Goal: Information Seeking & Learning: Find specific fact

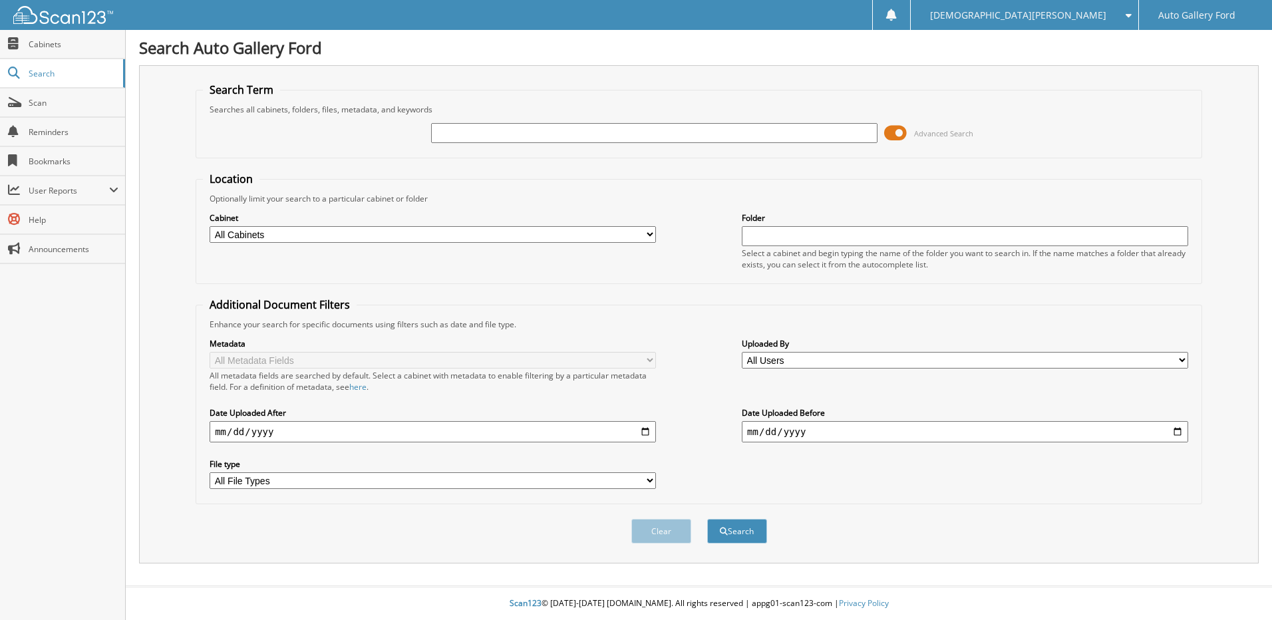
click at [456, 140] on input "text" at bounding box center [654, 133] width 446 height 20
type input "PERKINS"
click at [707, 519] on button "Search" at bounding box center [737, 531] width 60 height 25
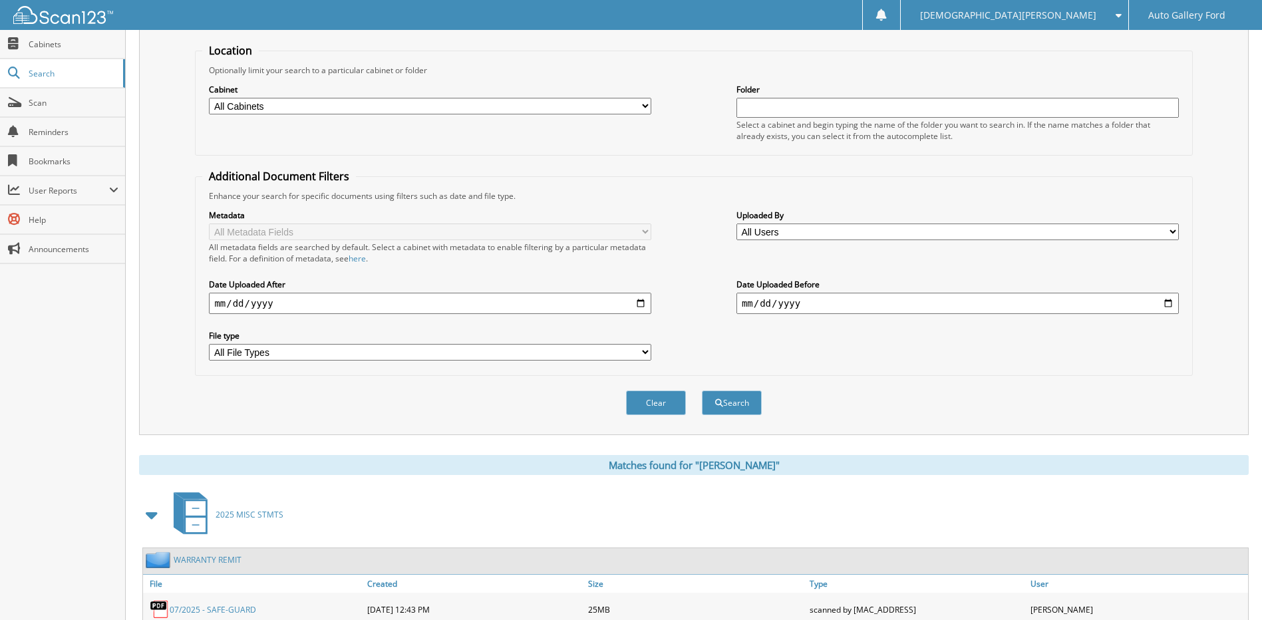
scroll to position [266, 0]
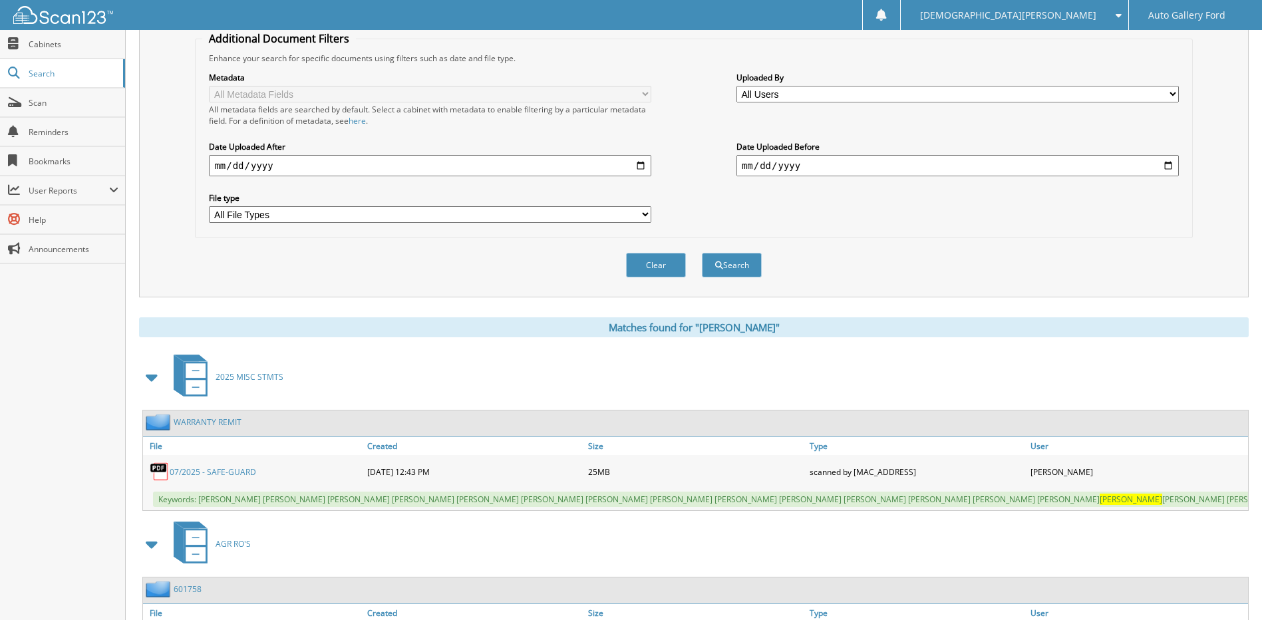
click at [218, 474] on link "07/2025 - SAFE-GUARD" at bounding box center [213, 471] width 86 height 11
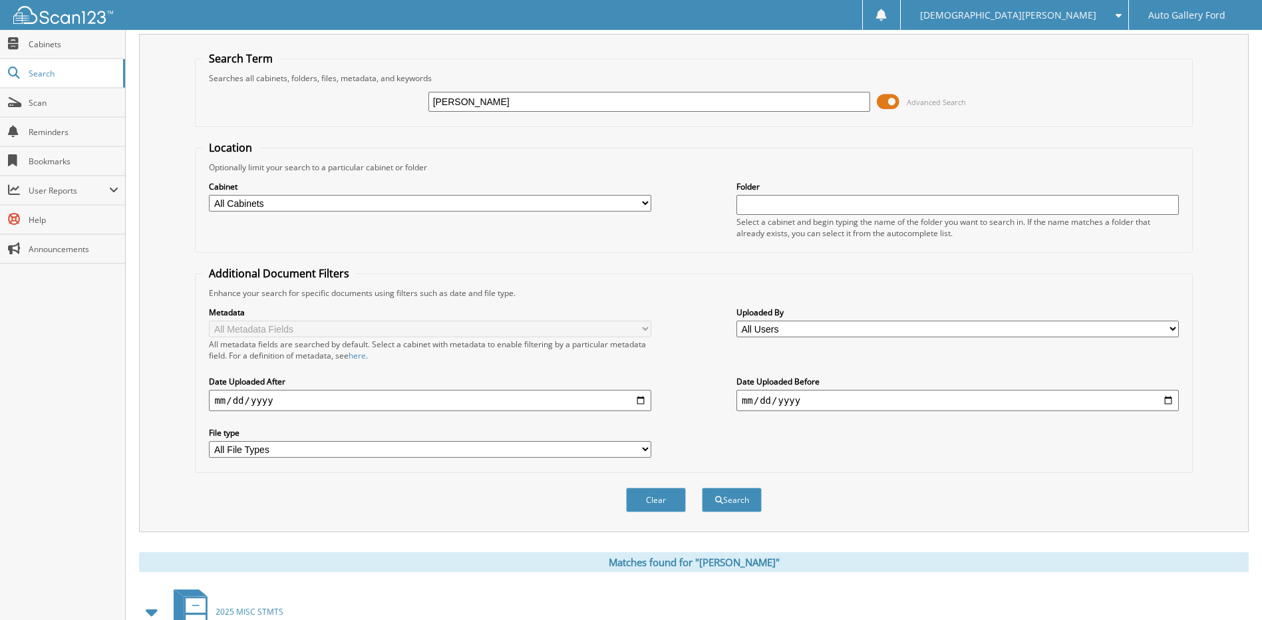
scroll to position [0, 0]
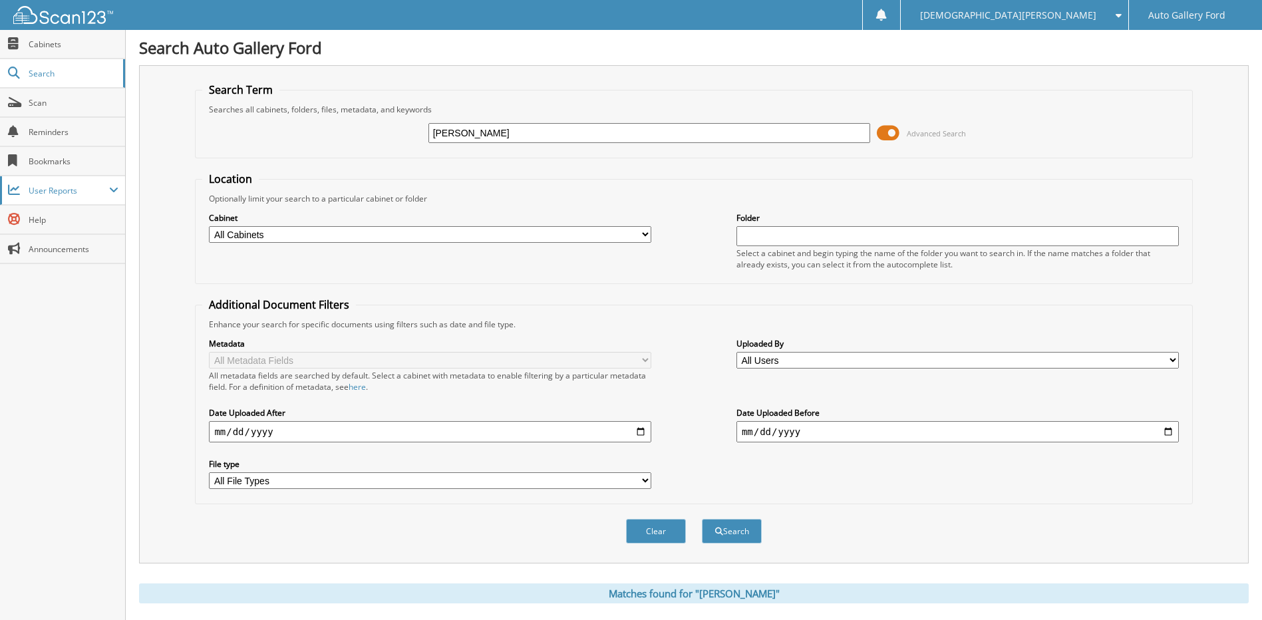
drag, startPoint x: 582, startPoint y: 138, endPoint x: 0, endPoint y: 201, distance: 585.5
type input "[PERSON_NAME]"
click at [702, 519] on button "Search" at bounding box center [732, 531] width 60 height 25
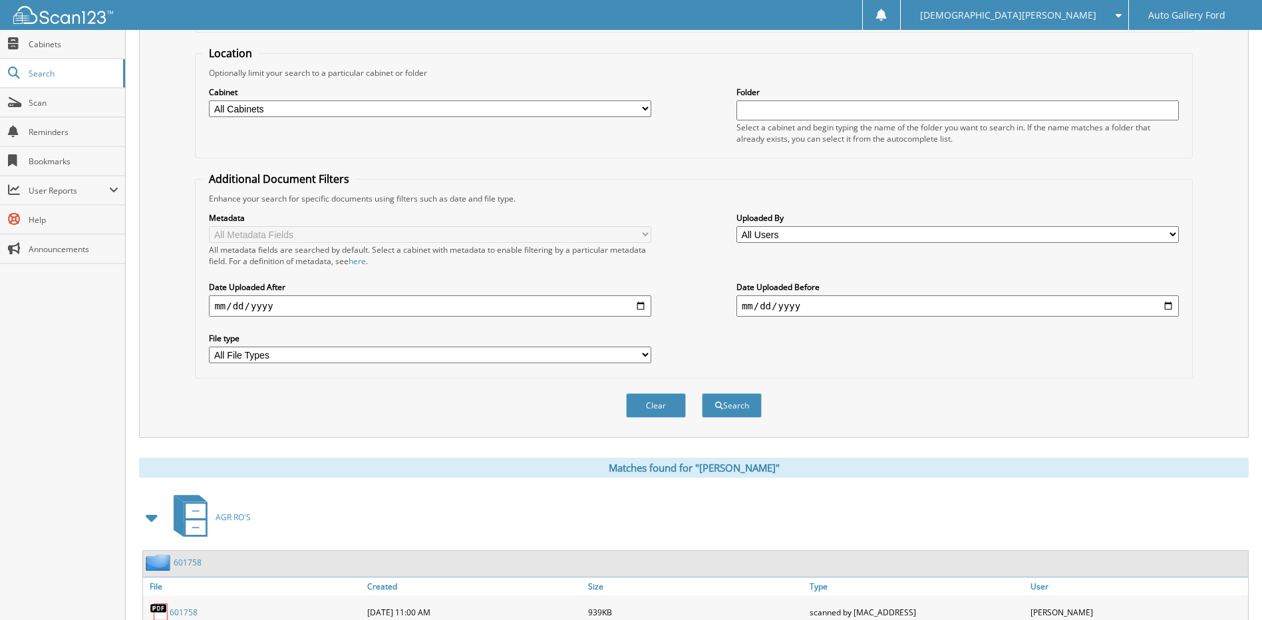
scroll to position [198, 0]
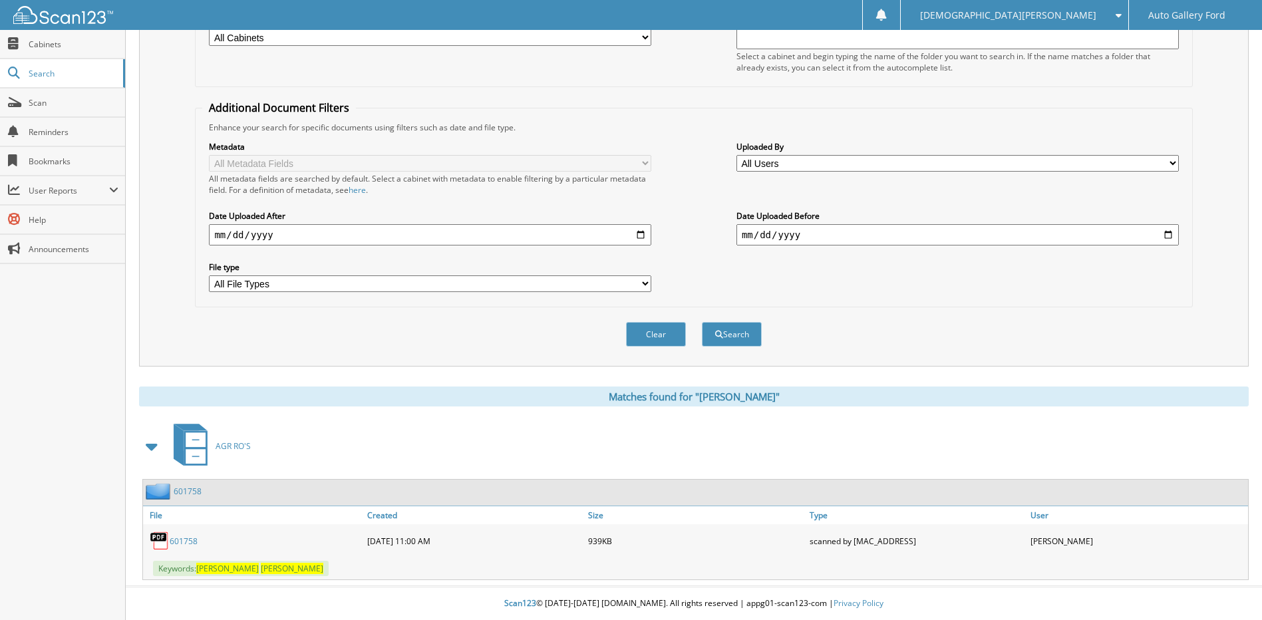
click at [184, 538] on link "601758" at bounding box center [184, 541] width 28 height 11
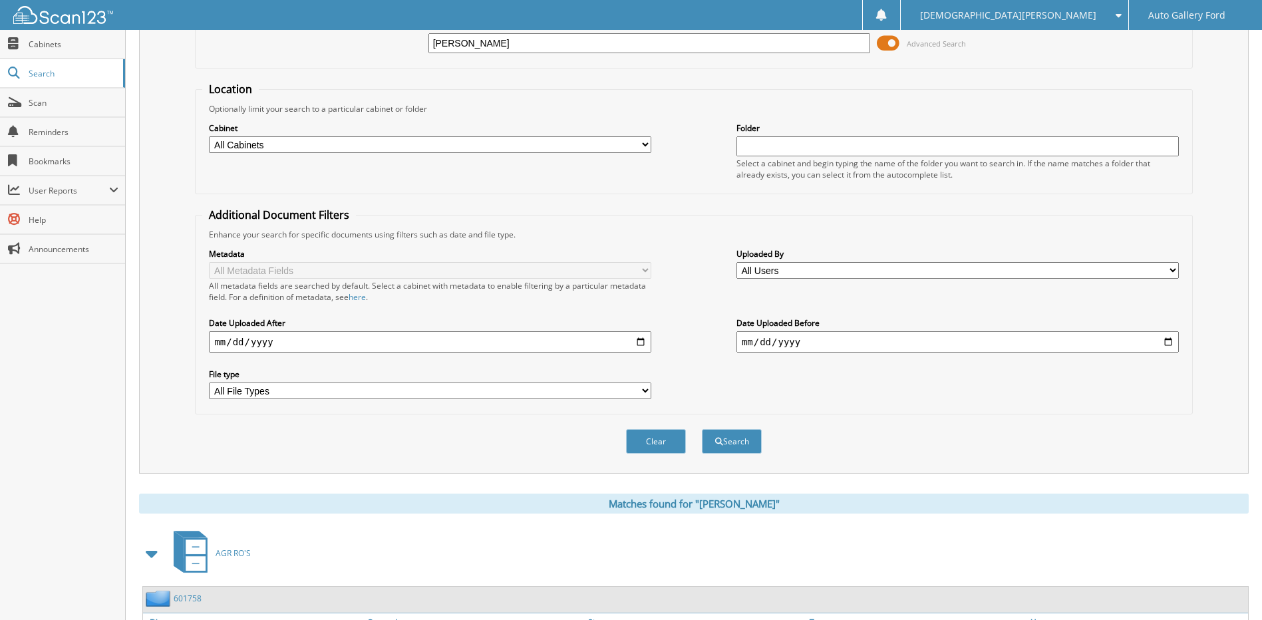
scroll to position [0, 0]
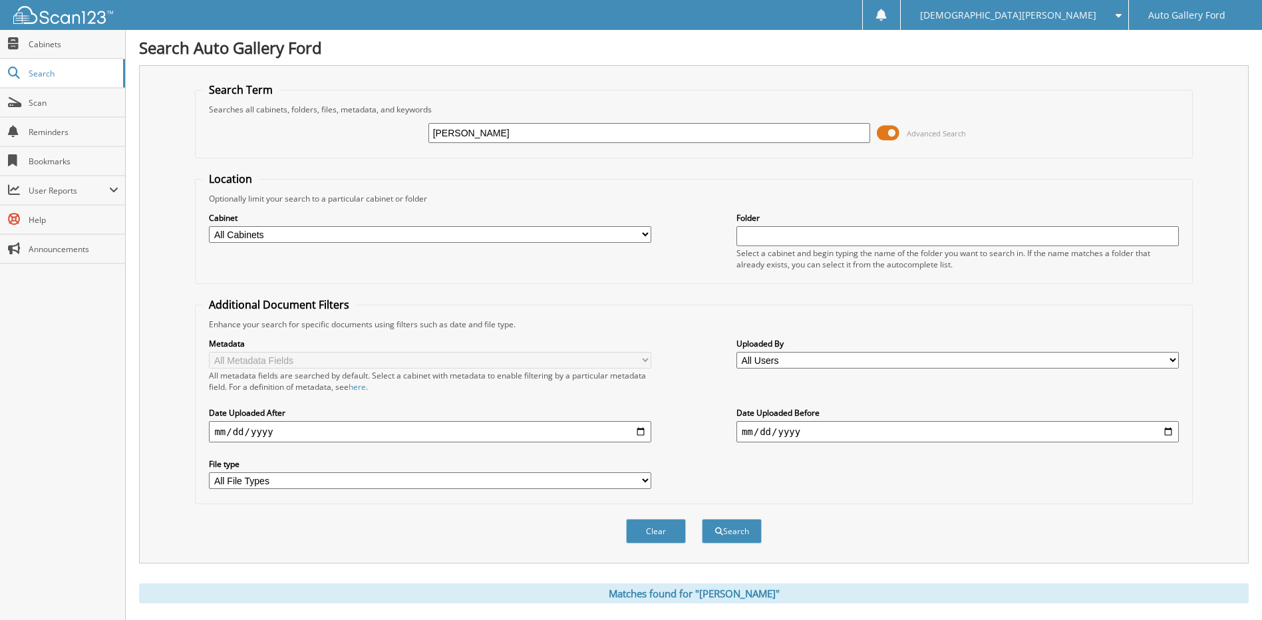
drag, startPoint x: 629, startPoint y: 142, endPoint x: 206, endPoint y: 142, distance: 422.5
click at [206, 142] on div "STEPHANIE PERKINS Advanced Search" at bounding box center [693, 133] width 983 height 36
type input "555009"
click at [702, 519] on button "Search" at bounding box center [732, 531] width 60 height 25
drag, startPoint x: 497, startPoint y: 137, endPoint x: 221, endPoint y: 157, distance: 276.8
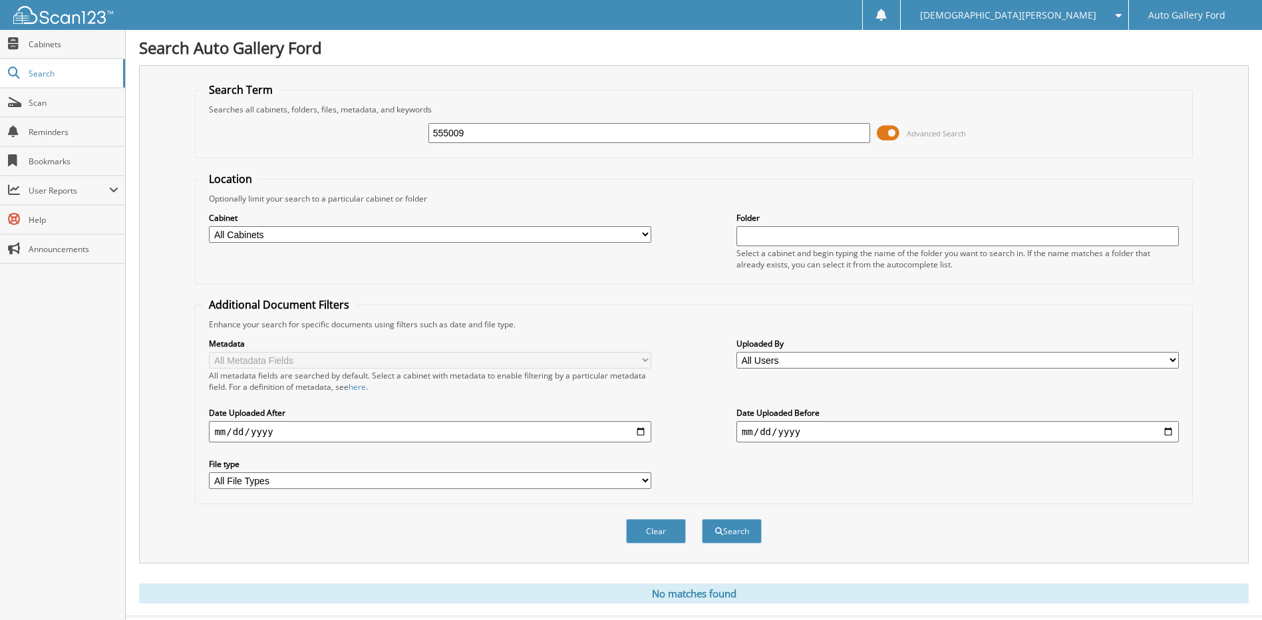
click at [235, 154] on fieldset "Search Term Searches all cabinets, folders, files, metadata, and keywords 55500…" at bounding box center [693, 121] width 997 height 76
type input "DAWN PERKINS"
click at [702, 519] on button "Search" at bounding box center [732, 531] width 60 height 25
drag, startPoint x: 533, startPoint y: 130, endPoint x: 274, endPoint y: 134, distance: 258.8
click at [274, 134] on div "DAWN PERKINS Advanced Search" at bounding box center [693, 133] width 983 height 36
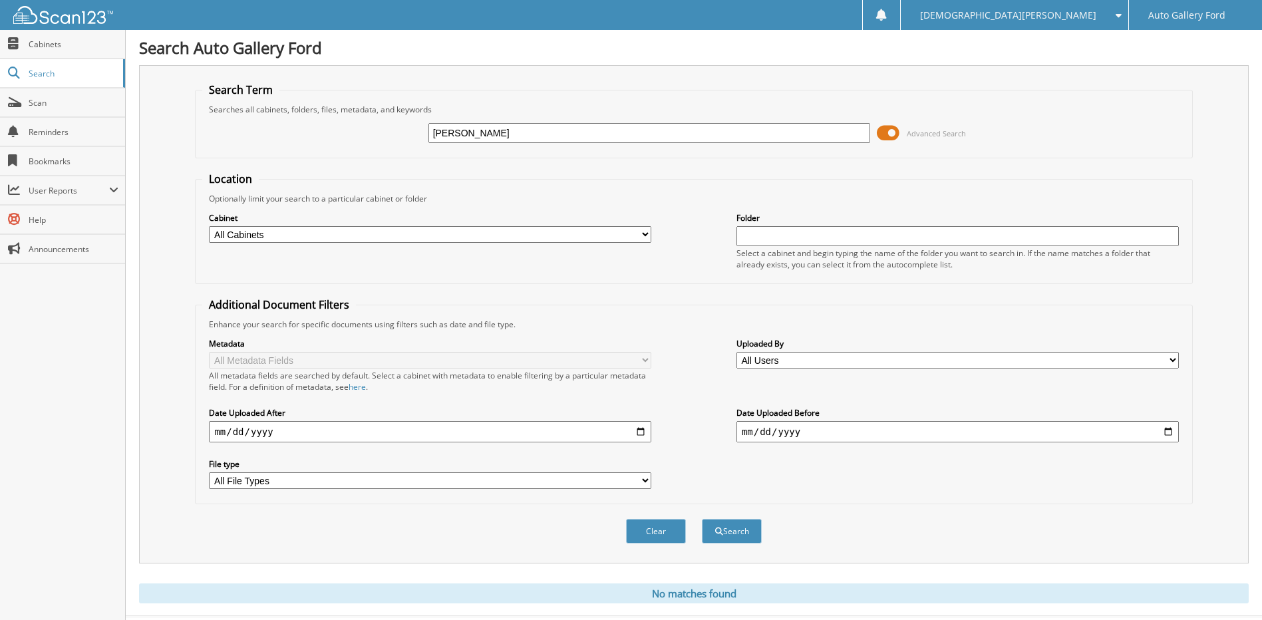
type input "STEPHANIE"
click at [702, 519] on button "Search" at bounding box center [732, 531] width 60 height 25
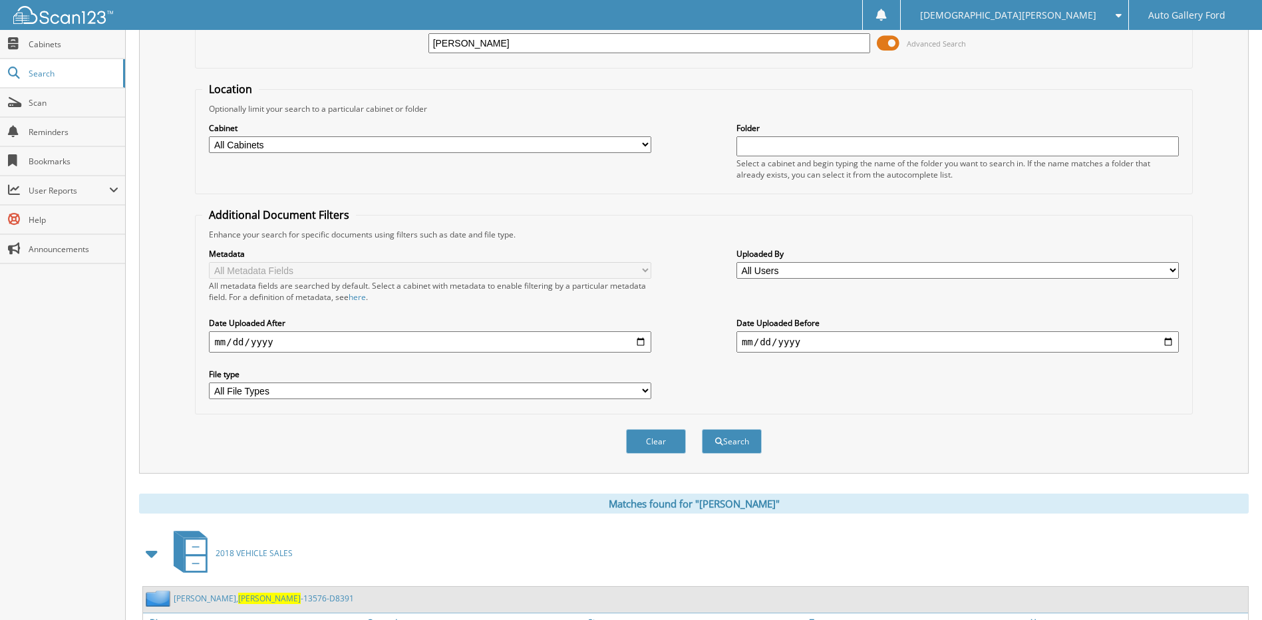
scroll to position [67, 0]
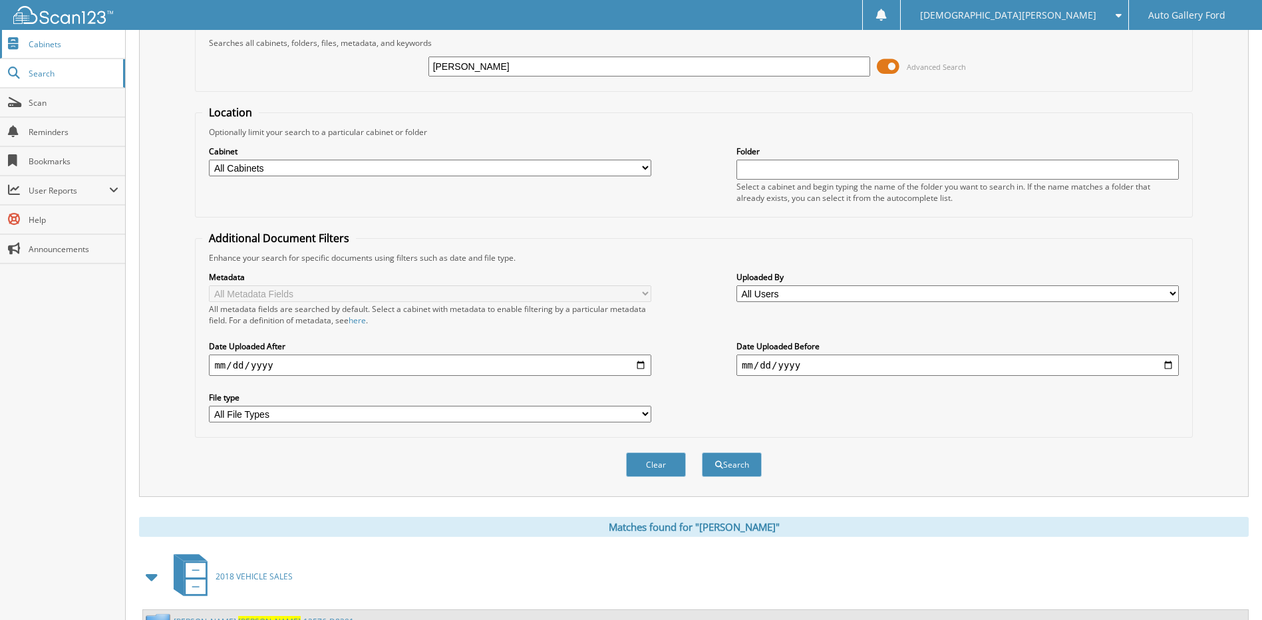
drag, startPoint x: 499, startPoint y: 70, endPoint x: 0, endPoint y: 30, distance: 500.6
click at [142, 64] on div "Search Term Searches all cabinets, folders, files, metadata, and keywords STEPH…" at bounding box center [694, 248] width 1110 height 498
type input "JOYCE POOLE"
click at [702, 452] on button "Search" at bounding box center [732, 464] width 60 height 25
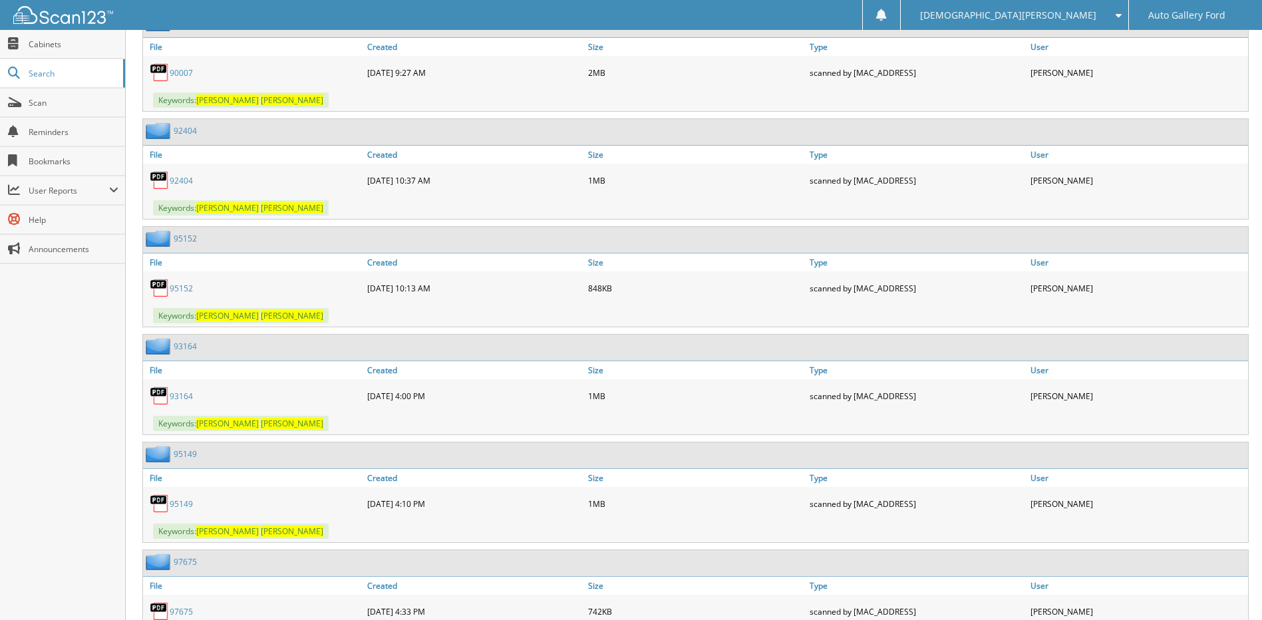
scroll to position [599, 0]
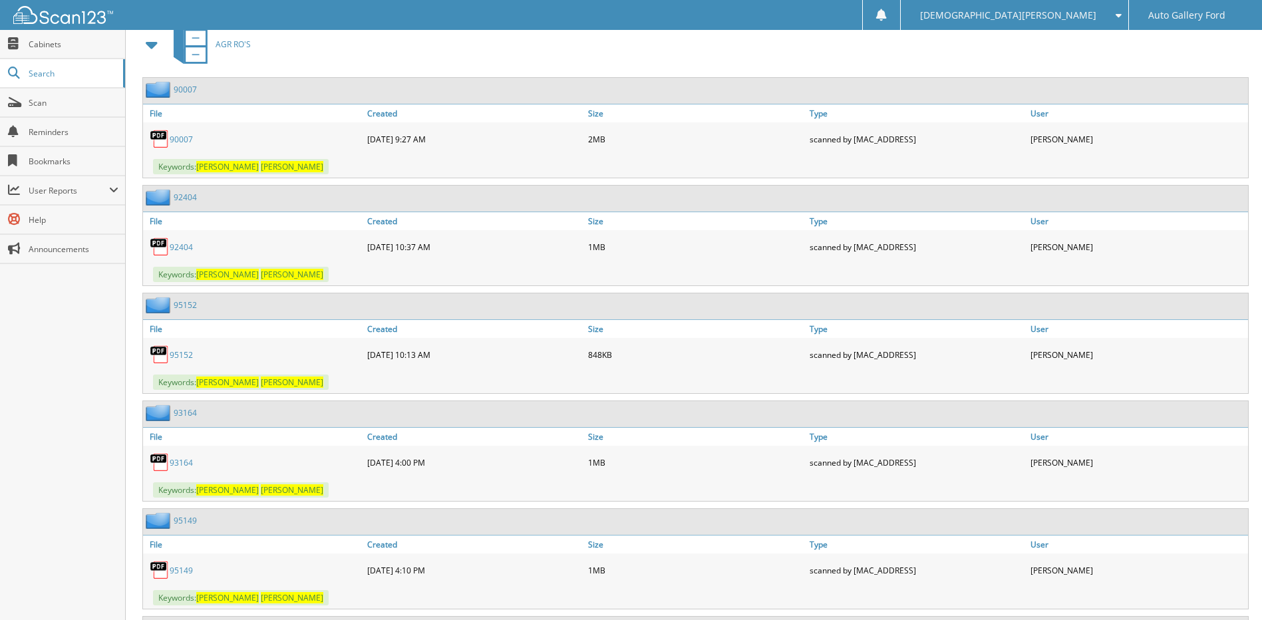
click at [176, 134] on link "90007" at bounding box center [181, 139] width 23 height 11
click at [181, 249] on link "92404" at bounding box center [181, 247] width 23 height 11
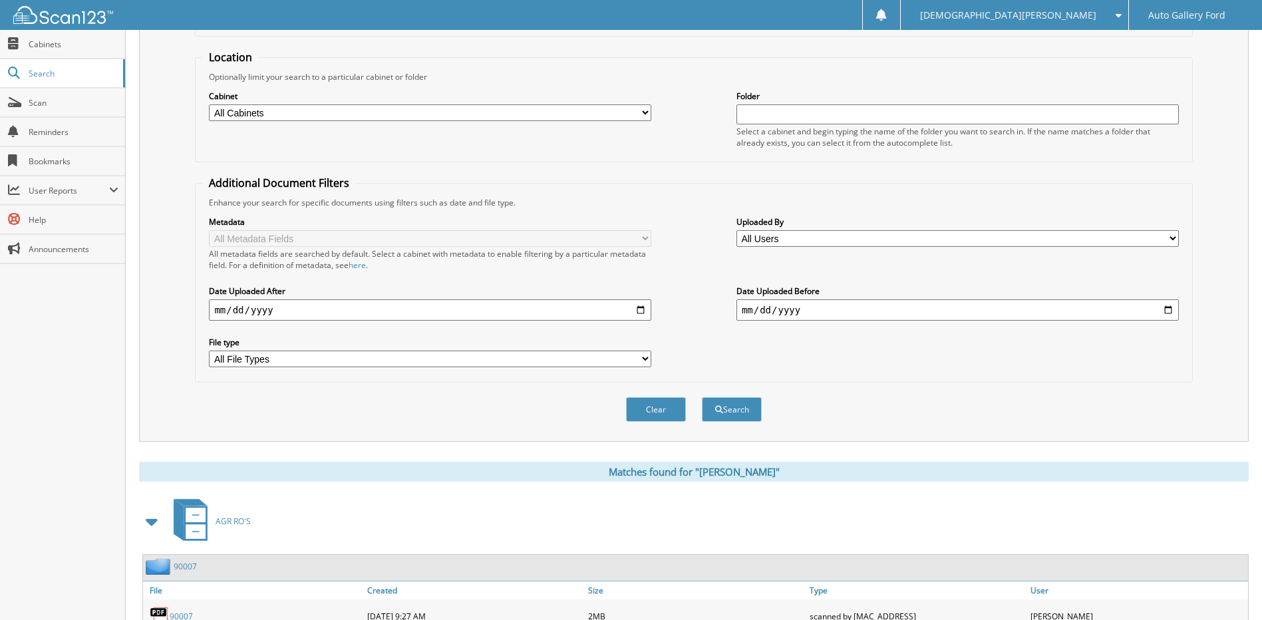
scroll to position [0, 0]
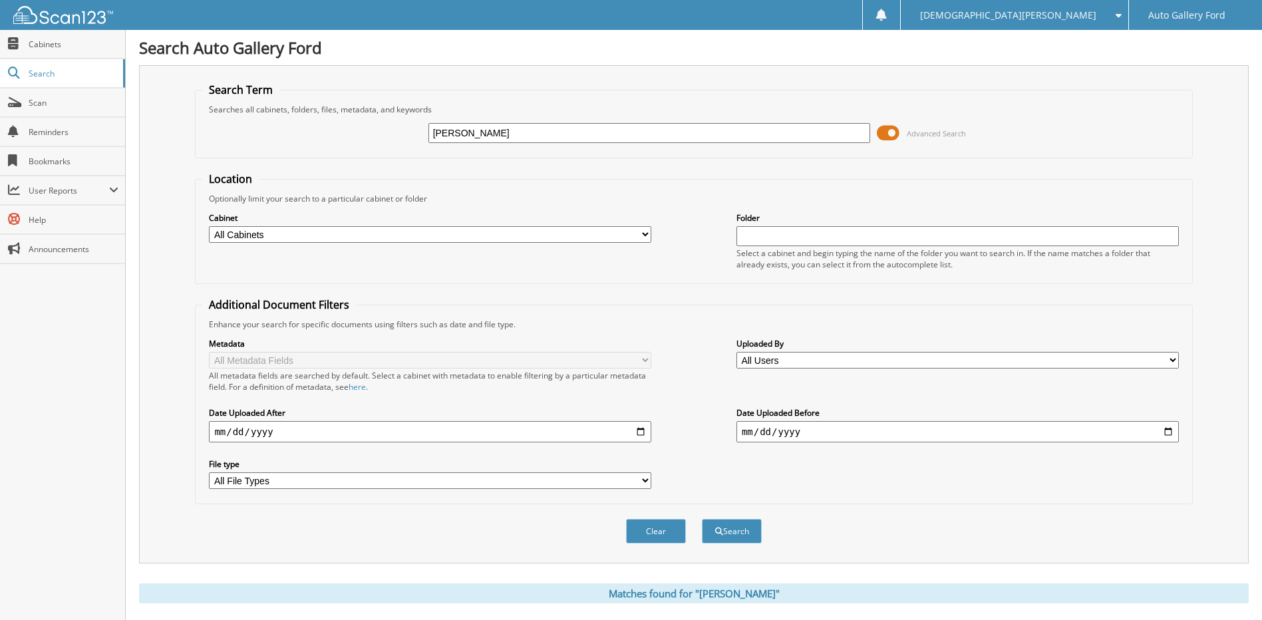
drag, startPoint x: 517, startPoint y: 135, endPoint x: 211, endPoint y: 146, distance: 306.3
click at [249, 143] on div "JOYCE POOLE Advanced Search" at bounding box center [693, 133] width 983 height 36
click at [535, 136] on input "text" at bounding box center [649, 133] width 442 height 20
click at [524, 134] on input "text" at bounding box center [649, 133] width 442 height 20
type input "nathan reed"
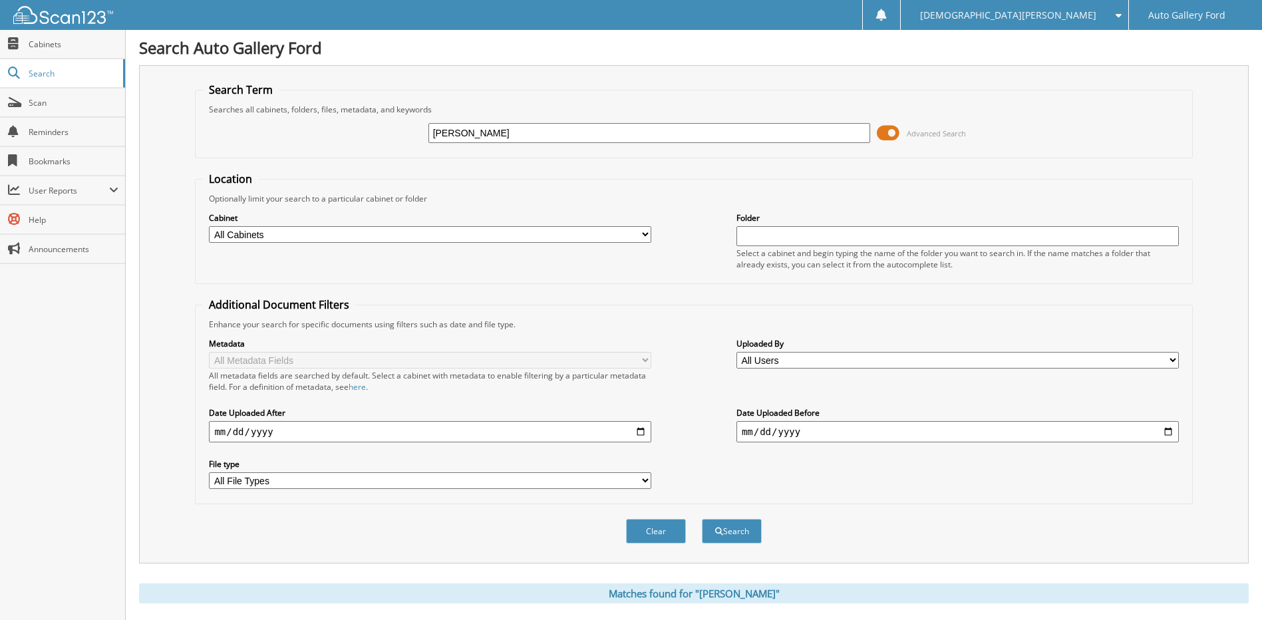
click at [702, 519] on button "Search" at bounding box center [732, 531] width 60 height 25
drag, startPoint x: 507, startPoint y: 123, endPoint x: 267, endPoint y: 145, distance: 241.2
click at [267, 145] on div "[PERSON_NAME] Advanced Search" at bounding box center [693, 133] width 983 height 36
type input "[PERSON_NAME]"
click at [702, 519] on button "Search" at bounding box center [732, 531] width 60 height 25
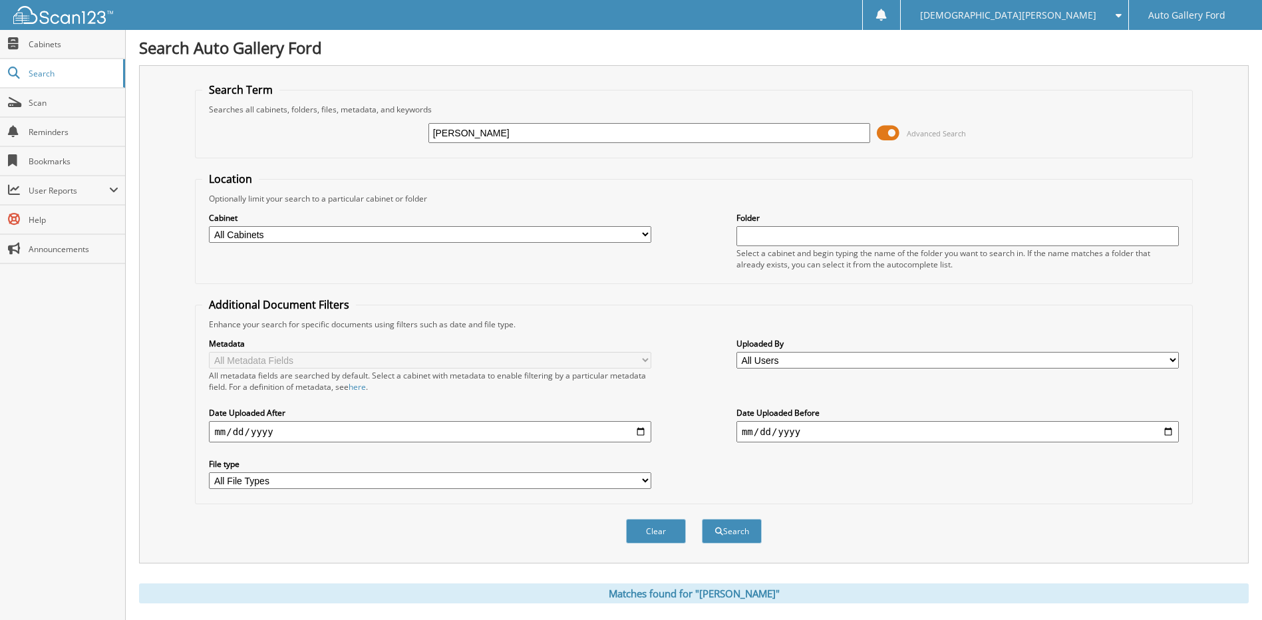
click at [176, 186] on div "Search Term Searches all cabinets, folders, files, metadata, and keywords reed …" at bounding box center [694, 314] width 1110 height 498
click at [702, 519] on button "Search" at bounding box center [732, 531] width 60 height 25
drag, startPoint x: 0, startPoint y: 0, endPoint x: 194, endPoint y: 150, distance: 245.3
click at [194, 150] on div "Search Term Searches all cabinets, folders, files, metadata, and keywords [PERS…" at bounding box center [694, 314] width 1110 height 498
type input "[PERSON_NAME]"
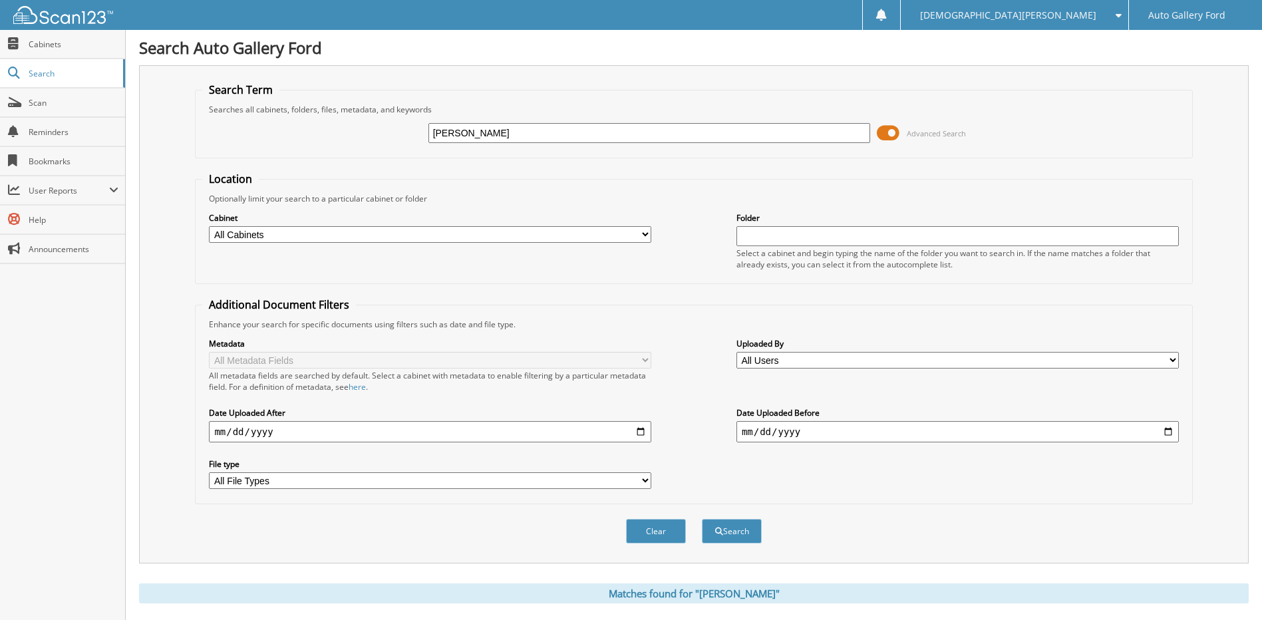
click at [702, 519] on button "Search" at bounding box center [732, 531] width 60 height 25
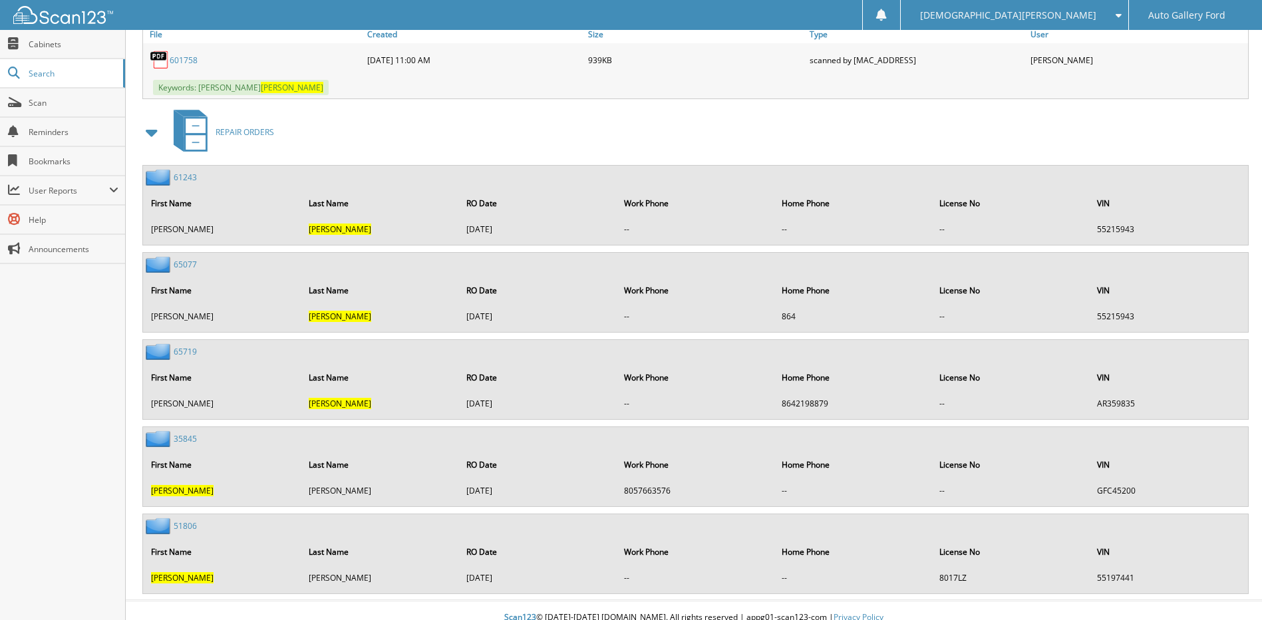
scroll to position [870, 0]
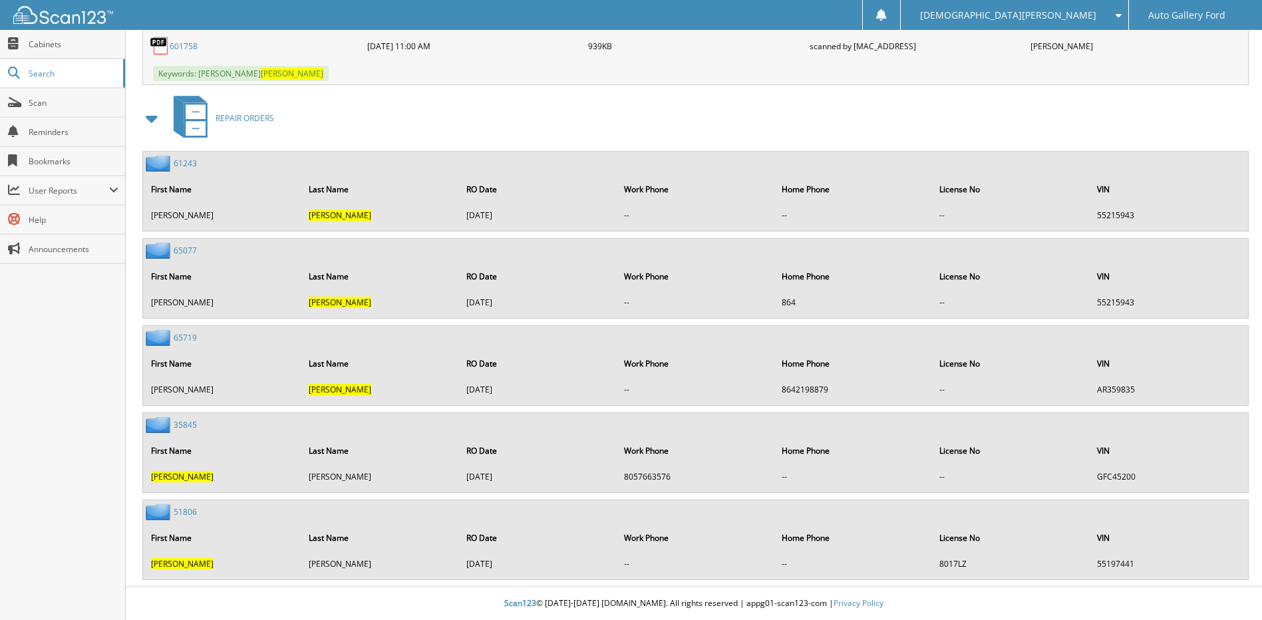
click at [180, 418] on div "35845" at bounding box center [170, 424] width 54 height 17
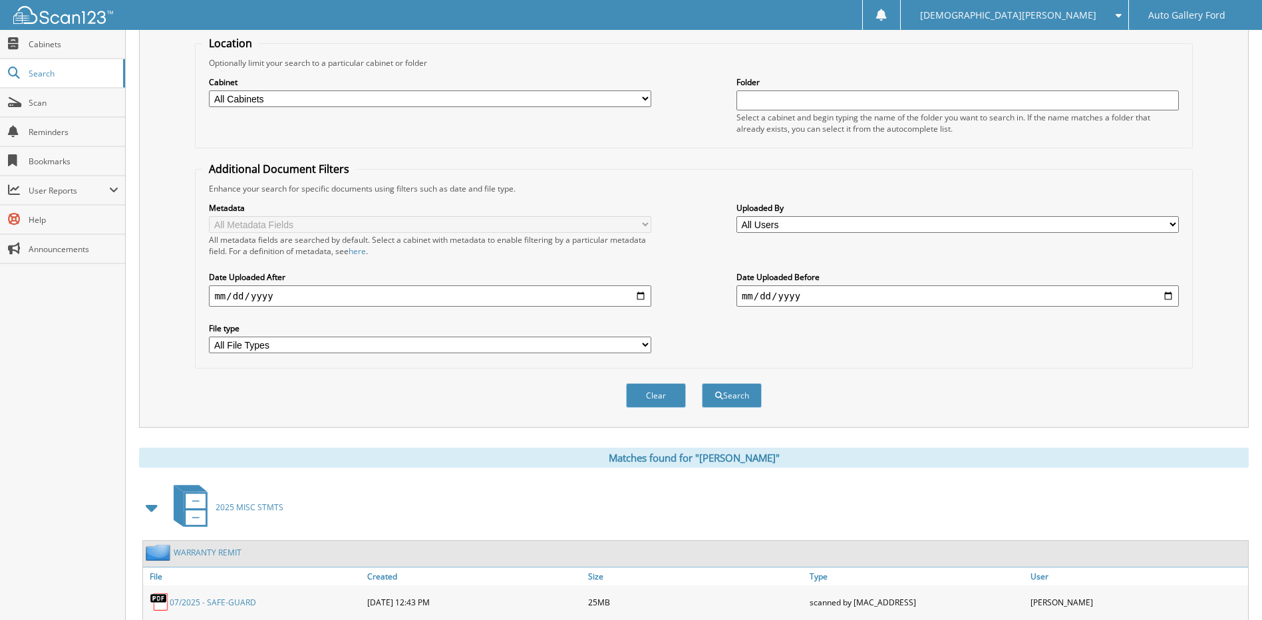
scroll to position [0, 0]
